Goal: Task Accomplishment & Management: Use online tool/utility

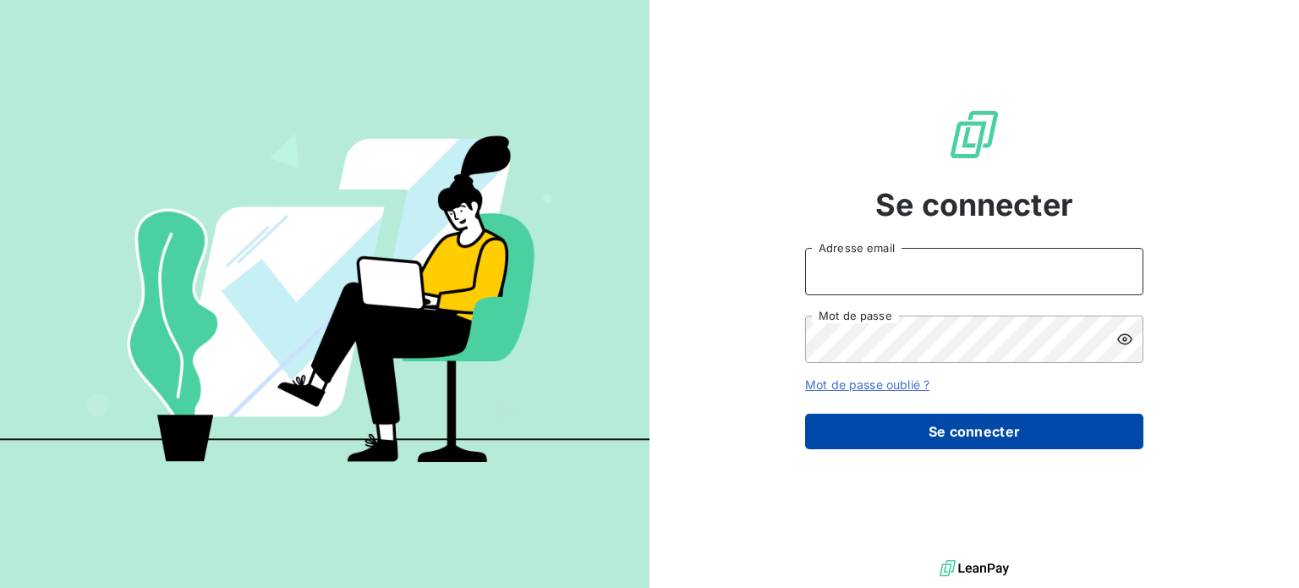
type input "[EMAIL_ADDRESS][DOMAIN_NAME]"
click at [877, 427] on button "Se connecter" at bounding box center [974, 432] width 338 height 36
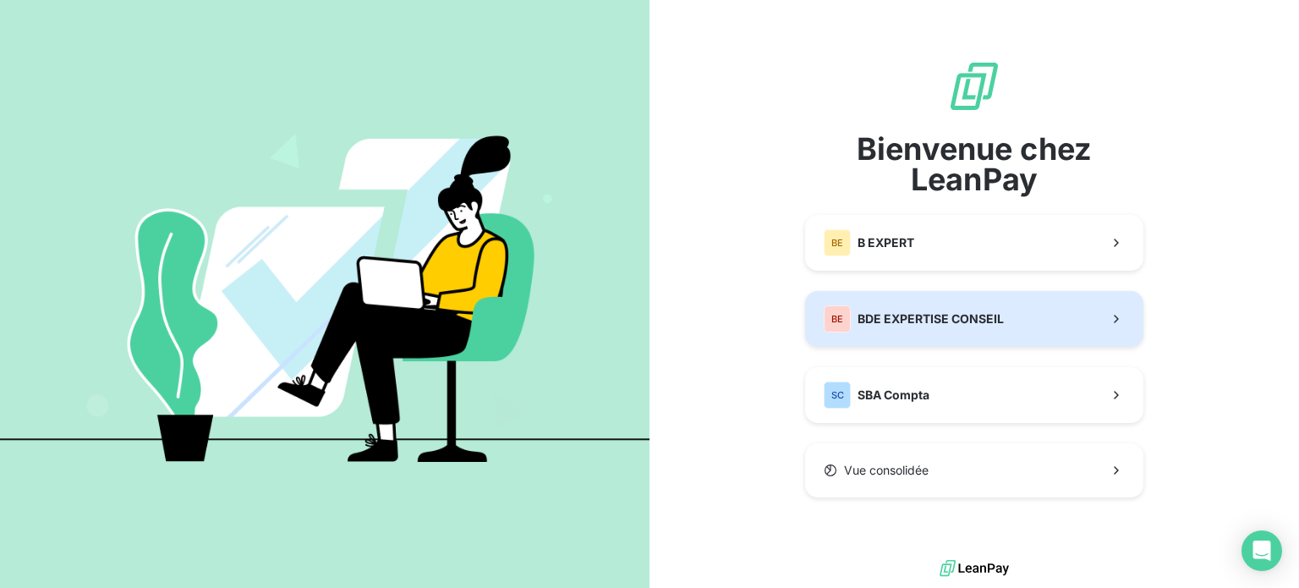
click at [863, 321] on span "BDE EXPERTISE CONSEIL" at bounding box center [931, 318] width 146 height 17
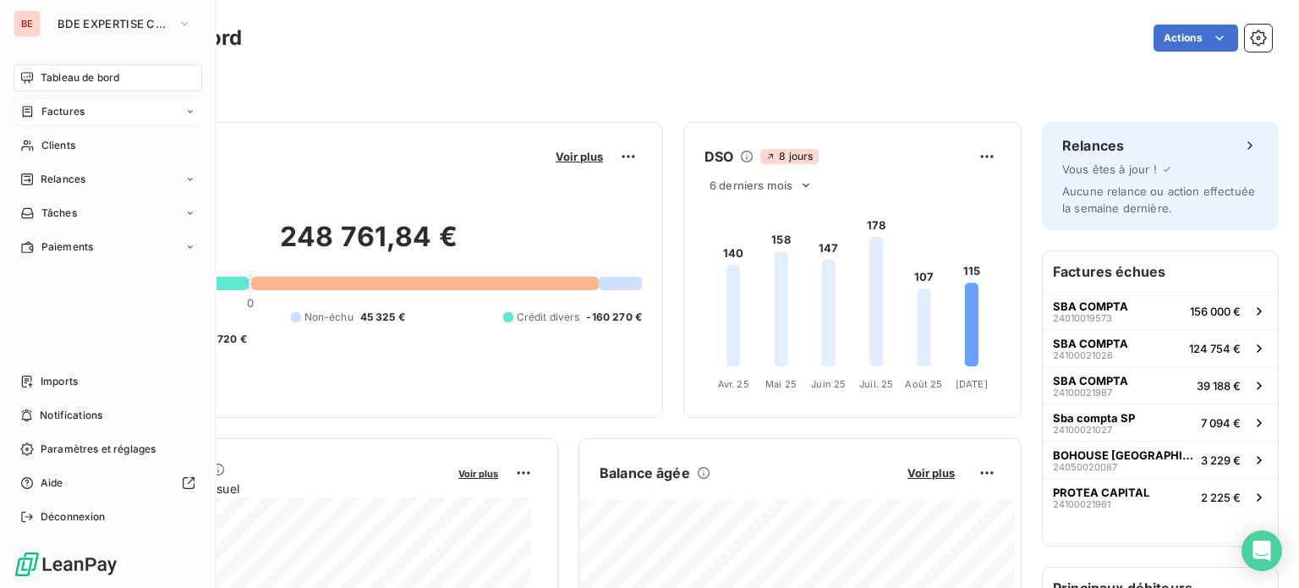
click at [54, 109] on span "Factures" at bounding box center [62, 111] width 43 height 15
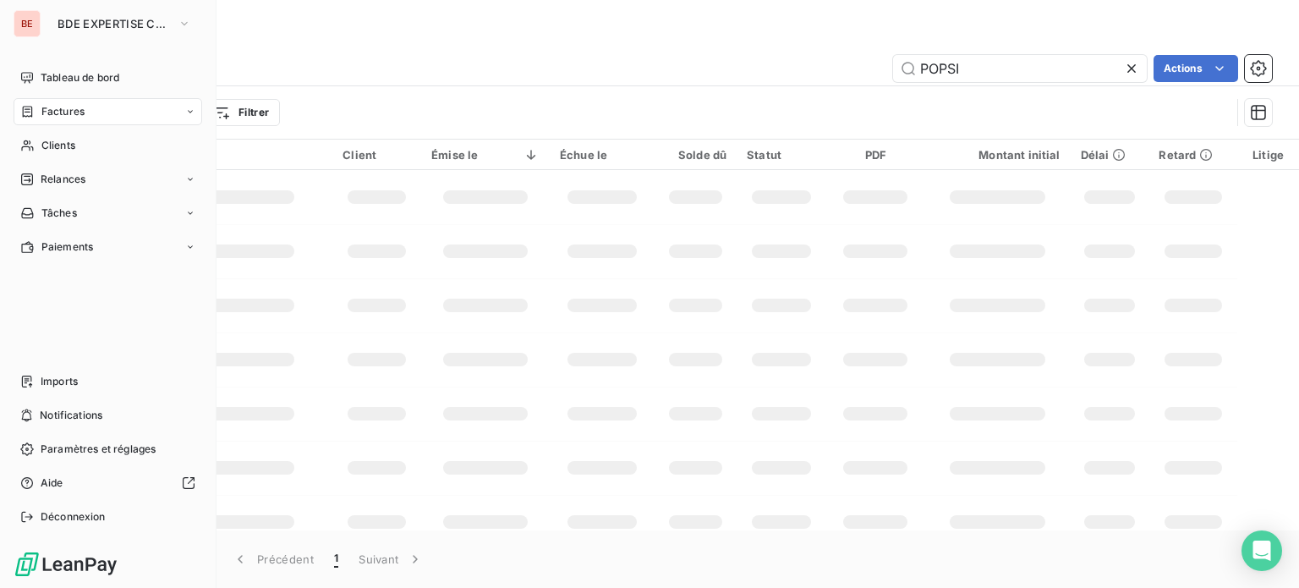
click at [36, 114] on div "Factures" at bounding box center [52, 111] width 64 height 15
click at [58, 145] on span "Factures" at bounding box center [62, 145] width 43 height 15
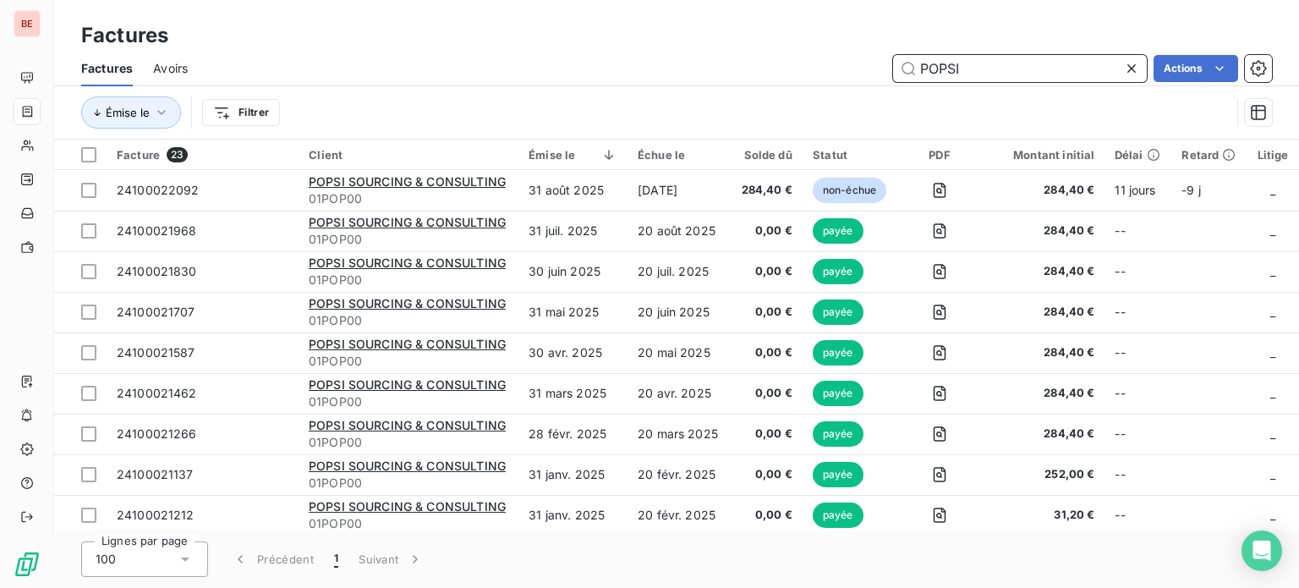
click at [987, 68] on input "POPSI" at bounding box center [1020, 68] width 254 height 27
click at [1121, 67] on input "POPSI" at bounding box center [1020, 68] width 254 height 27
click at [1123, 66] on icon at bounding box center [1131, 68] width 17 height 17
click at [1021, 65] on input "text" at bounding box center [1020, 68] width 254 height 27
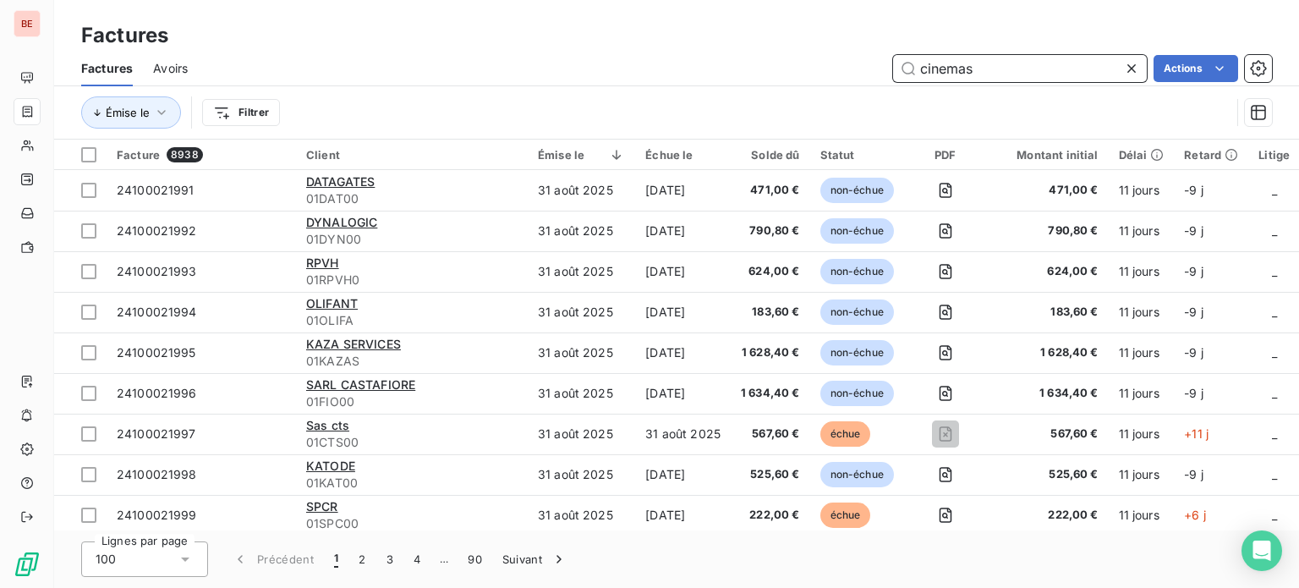
click at [1019, 65] on input "cinemas" at bounding box center [1020, 68] width 254 height 27
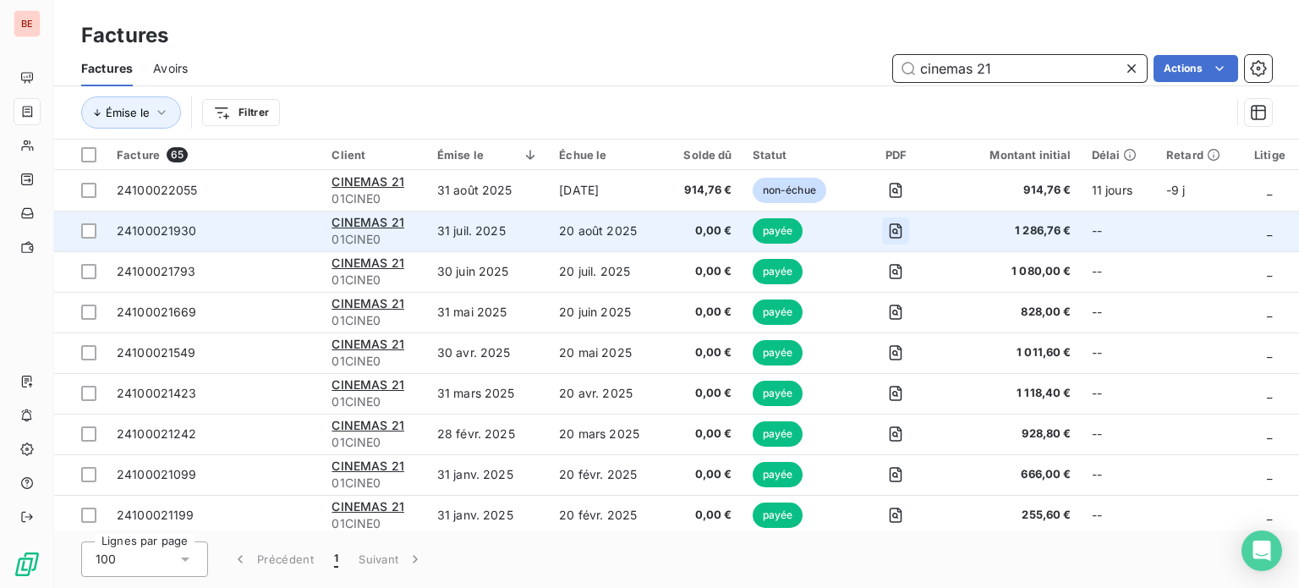
type input "cinemas 21"
click at [891, 229] on icon "button" at bounding box center [895, 230] width 17 height 17
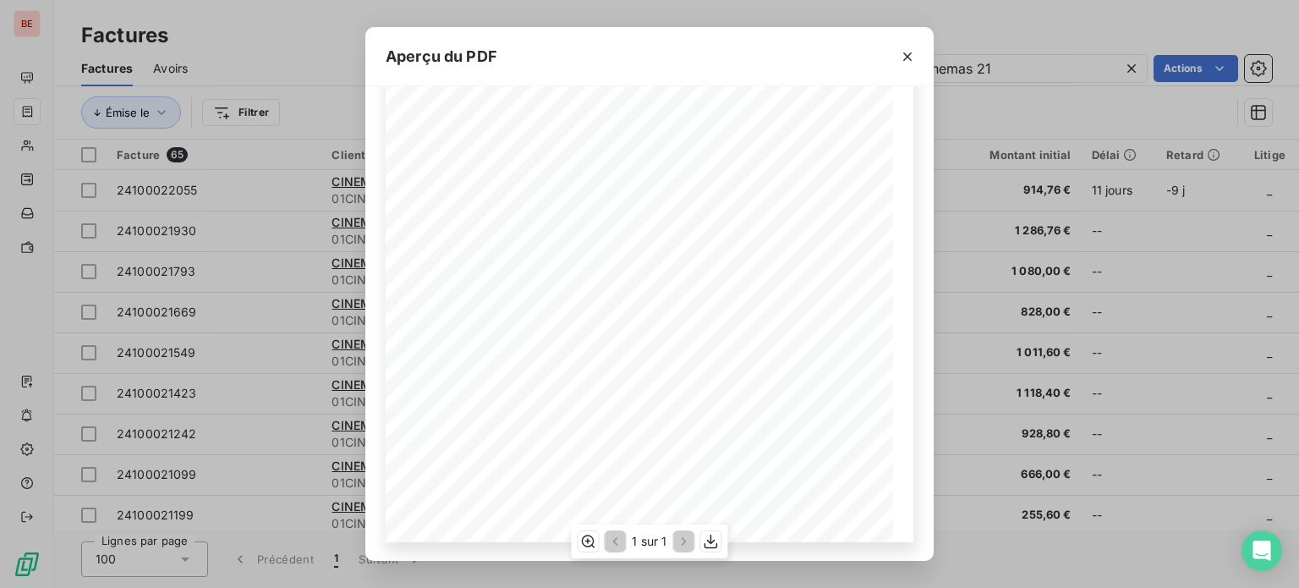
scroll to position [283, 0]
click at [717, 549] on icon "button" at bounding box center [711, 541] width 17 height 17
click at [904, 49] on icon "button" at bounding box center [907, 56] width 17 height 17
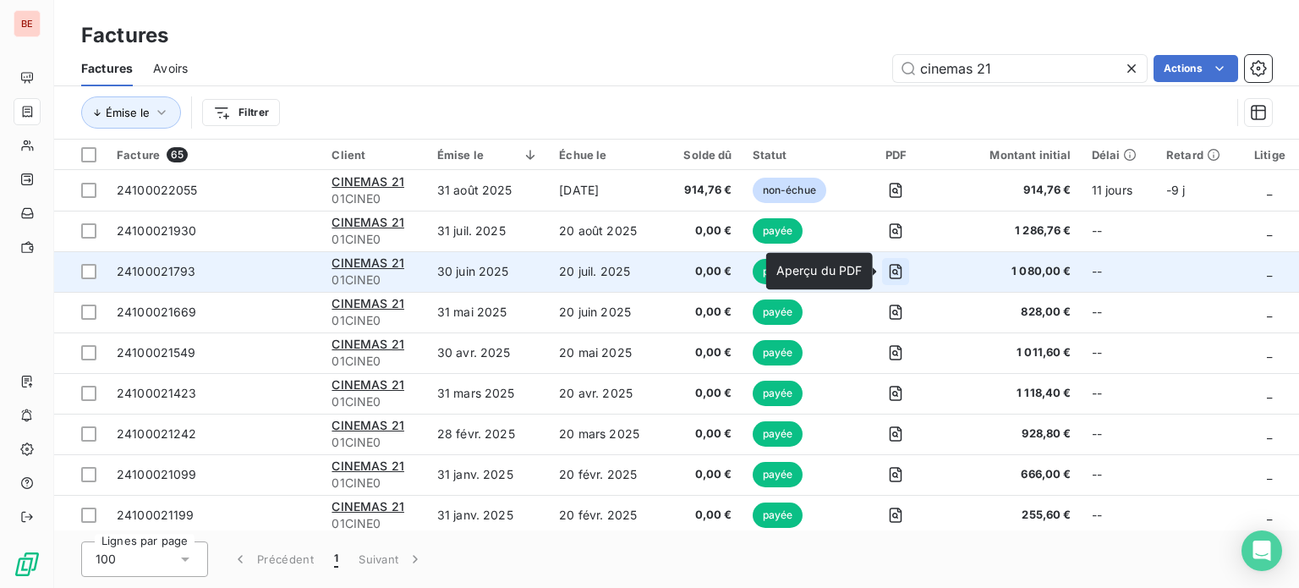
click at [890, 271] on icon "button" at bounding box center [895, 271] width 17 height 17
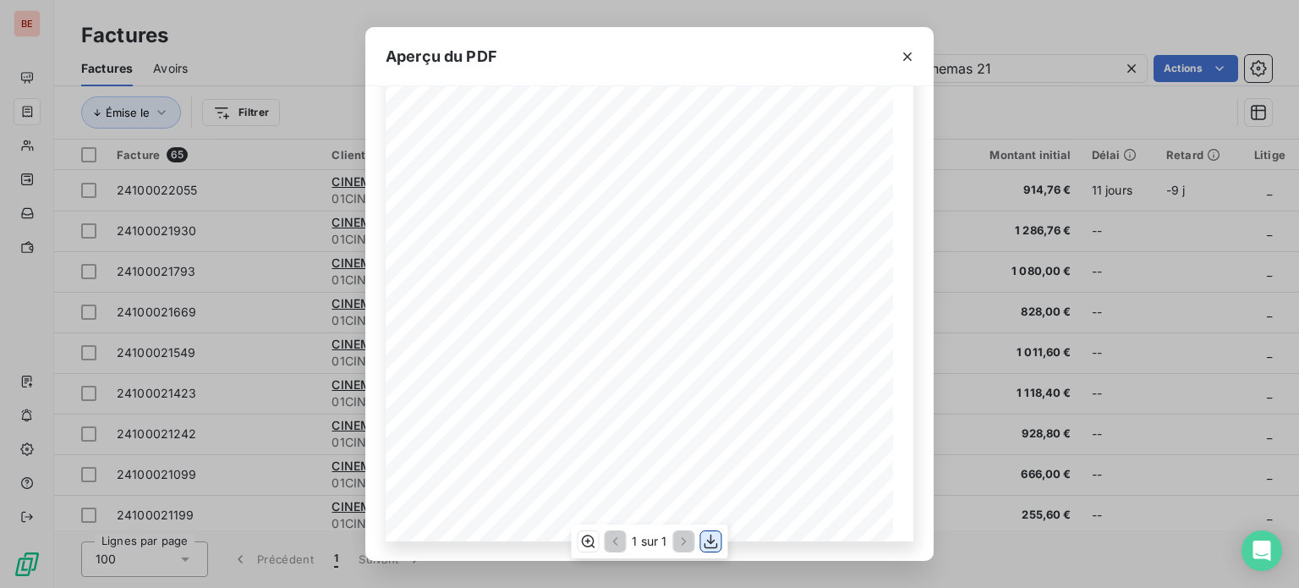
click at [712, 545] on icon "button" at bounding box center [711, 541] width 17 height 17
click at [910, 57] on icon "button" at bounding box center [907, 56] width 17 height 17
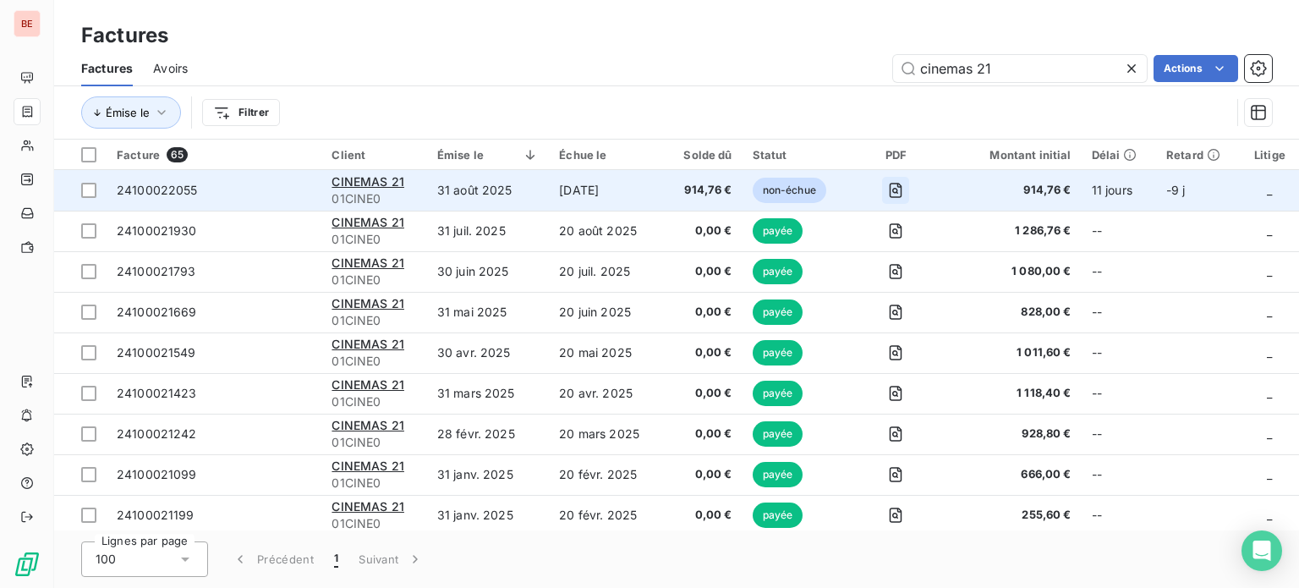
click at [893, 187] on icon "button" at bounding box center [895, 190] width 17 height 17
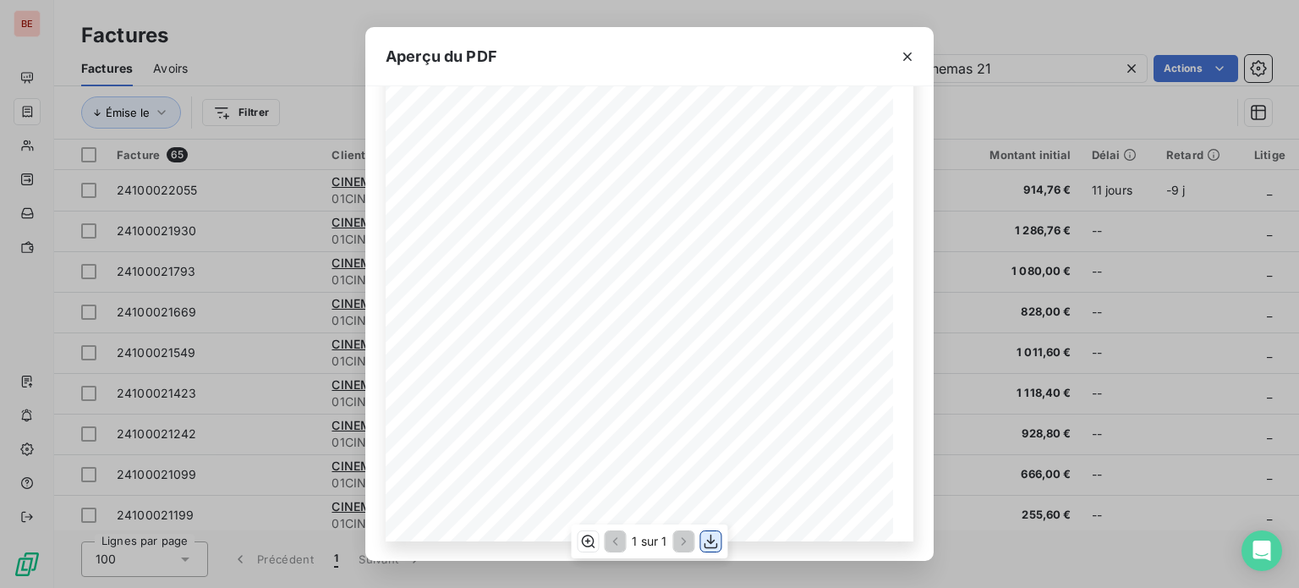
click at [709, 542] on icon "button" at bounding box center [712, 542] width 14 height 14
